Goal: Navigation & Orientation: Find specific page/section

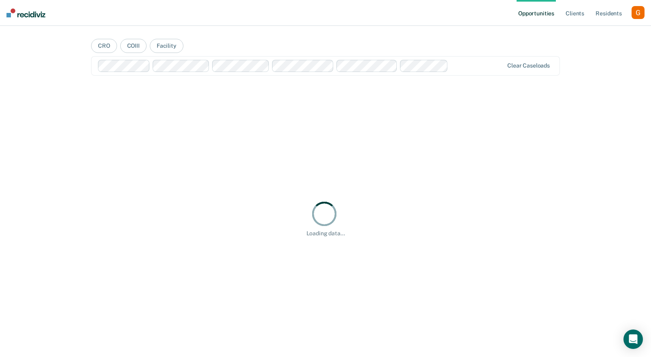
click at [636, 15] on div "button" at bounding box center [637, 12] width 13 height 13
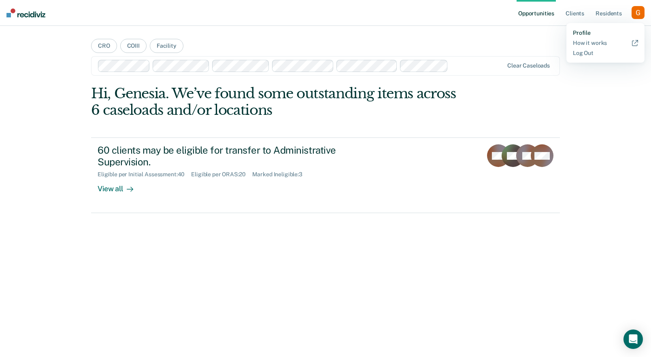
click at [578, 31] on link "Profile" at bounding box center [605, 33] width 65 height 7
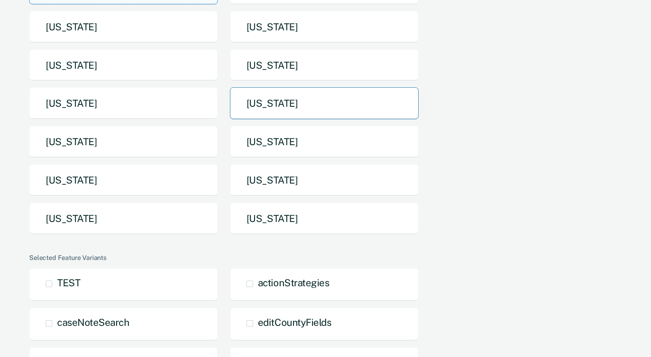
scroll to position [116, 0]
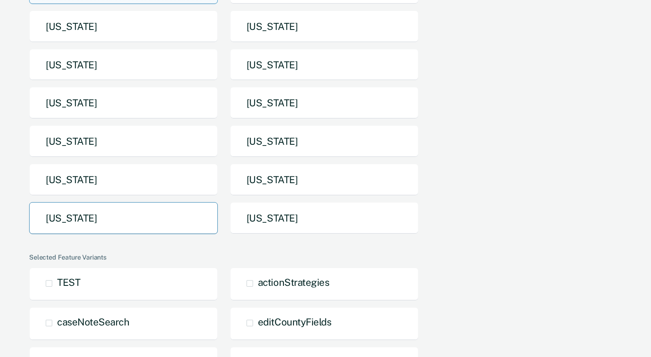
click at [103, 218] on button "[US_STATE]" at bounding box center [123, 218] width 189 height 32
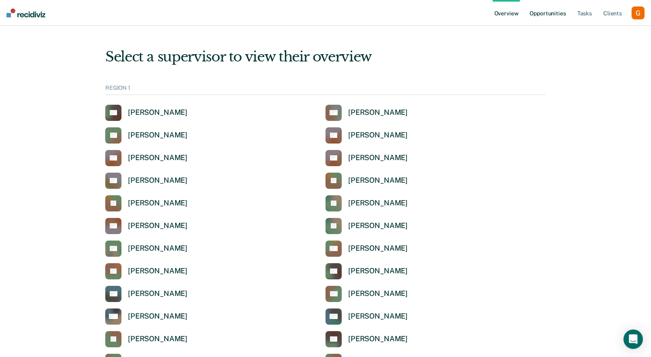
click at [548, 9] on link "Opportunities" at bounding box center [547, 13] width 39 height 26
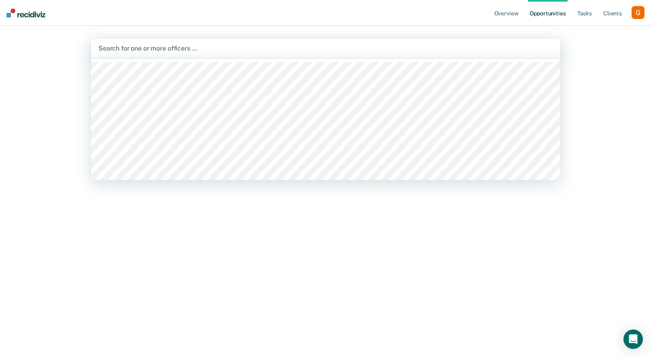
click at [175, 47] on div at bounding box center [325, 48] width 454 height 9
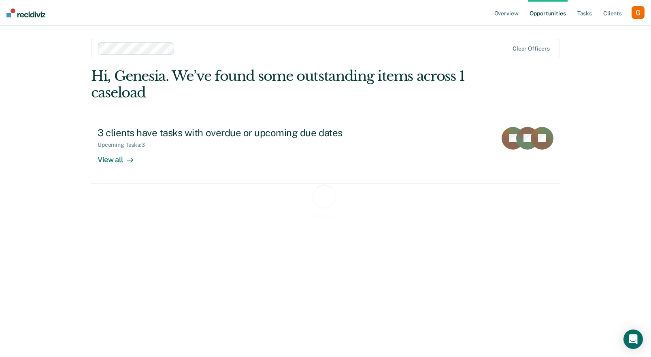
click at [202, 47] on div at bounding box center [343, 48] width 330 height 9
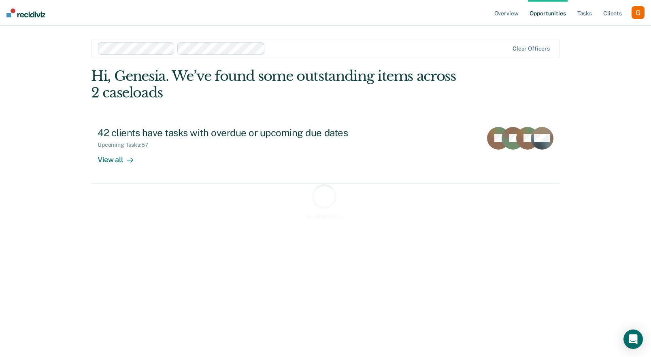
click at [276, 47] on div at bounding box center [388, 48] width 240 height 9
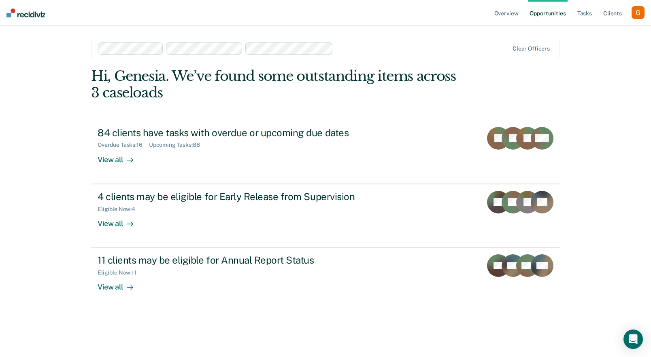
click at [26, 205] on div "Overview Opportunities Tasks Client s Profile How it works Log Out options [PER…" at bounding box center [325, 178] width 651 height 357
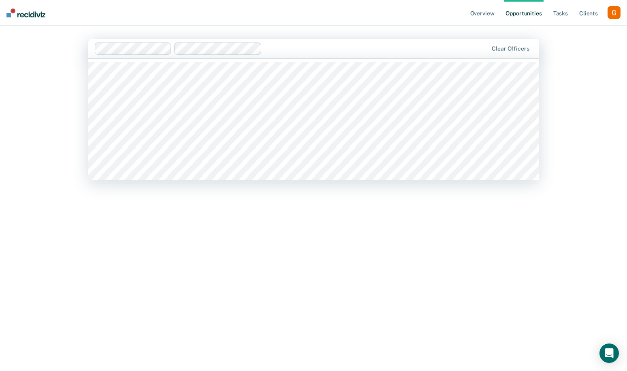
click at [63, 80] on div "Overview Opportunities Tasks Client s Profile How it works Log Out option [PERS…" at bounding box center [313, 185] width 627 height 371
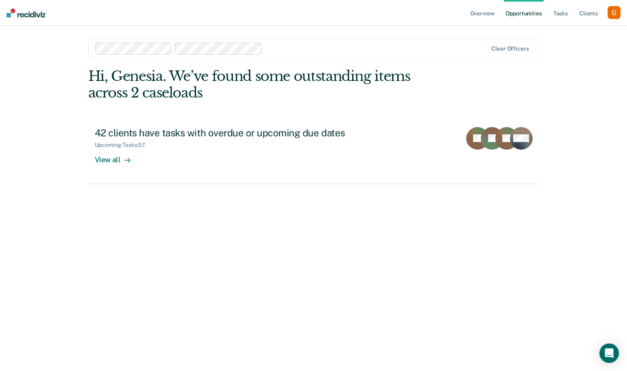
click at [290, 52] on div at bounding box center [377, 48] width 222 height 9
click at [206, 42] on div "Clear officers" at bounding box center [313, 48] width 451 height 19
click at [261, 48] on div at bounding box center [331, 48] width 312 height 9
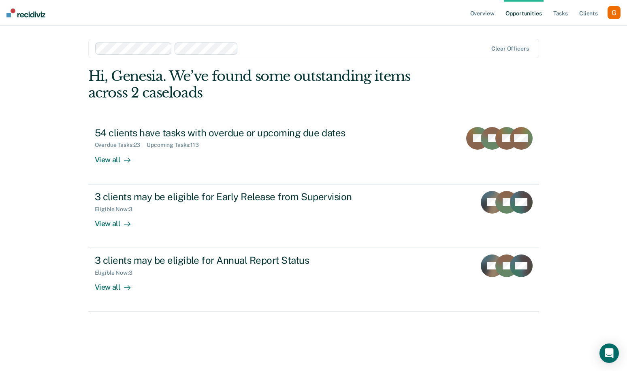
click at [23, 210] on div "Overview Opportunities Tasks Client s Profile How it works Log Out option [PERS…" at bounding box center [313, 185] width 627 height 371
